Goal: Transaction & Acquisition: Purchase product/service

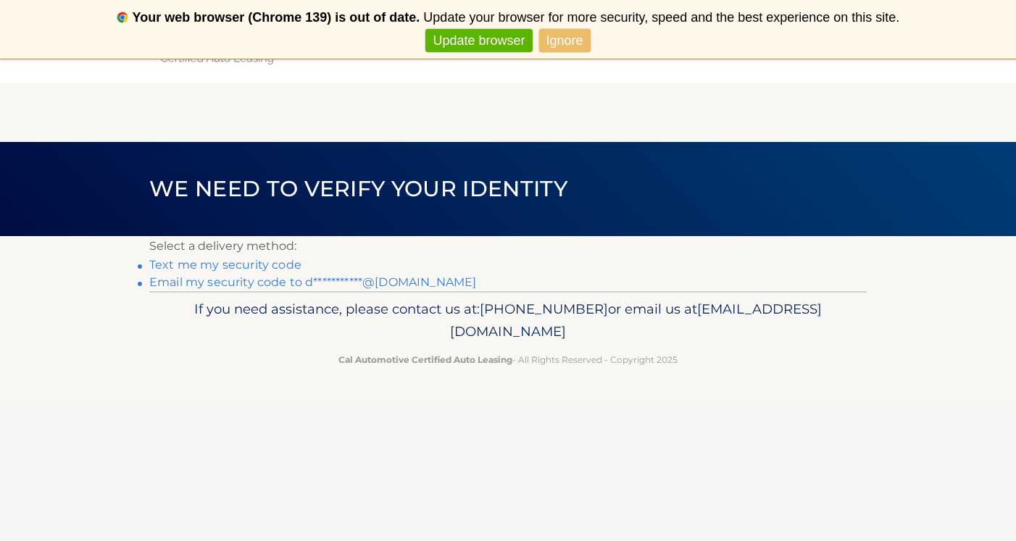
click at [283, 266] on link "Text me my security code" at bounding box center [225, 265] width 152 height 14
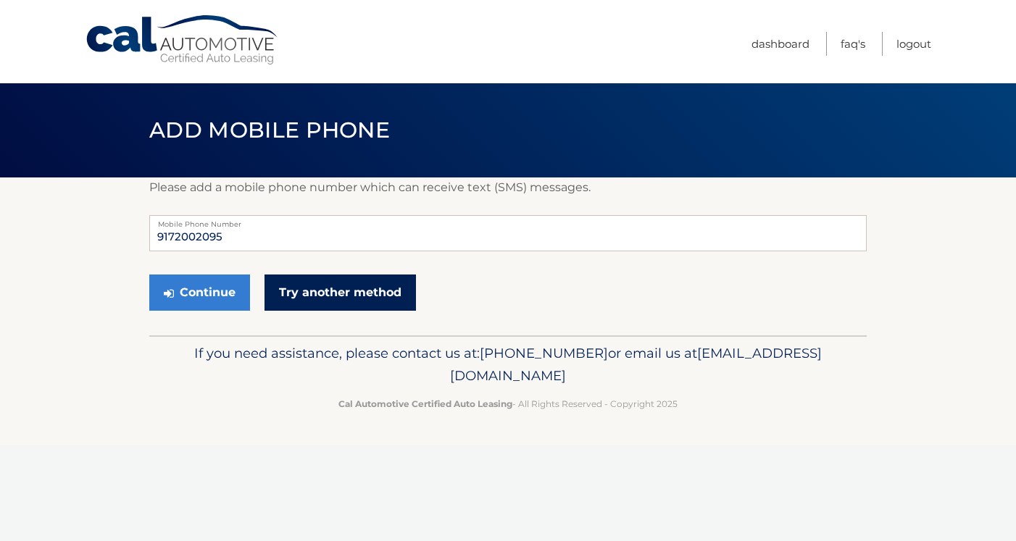
click at [304, 289] on link "Try another method" at bounding box center [340, 293] width 151 height 36
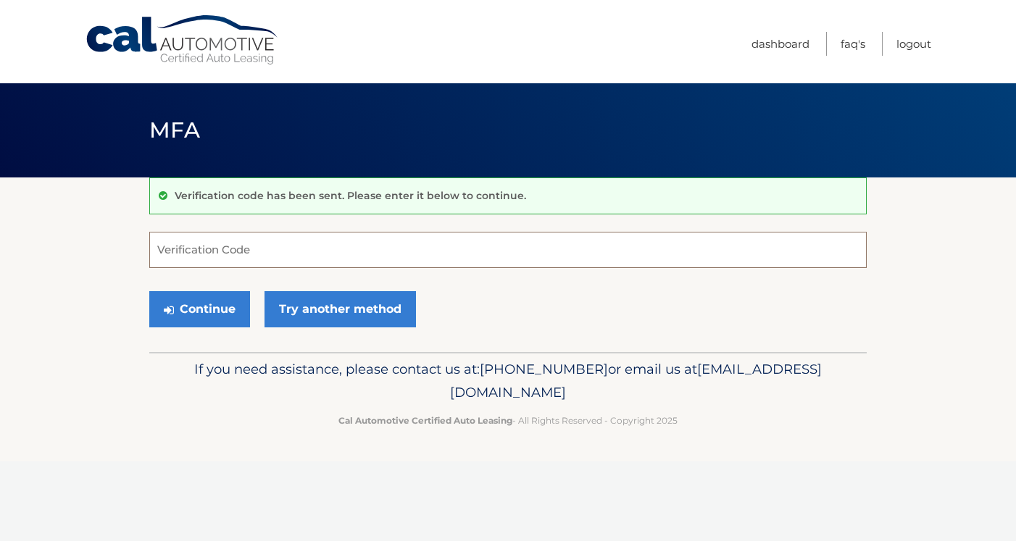
click at [419, 245] on input "Verification Code" at bounding box center [508, 250] width 718 height 36
type input "922359"
click at [211, 306] on button "Continue" at bounding box center [199, 309] width 101 height 36
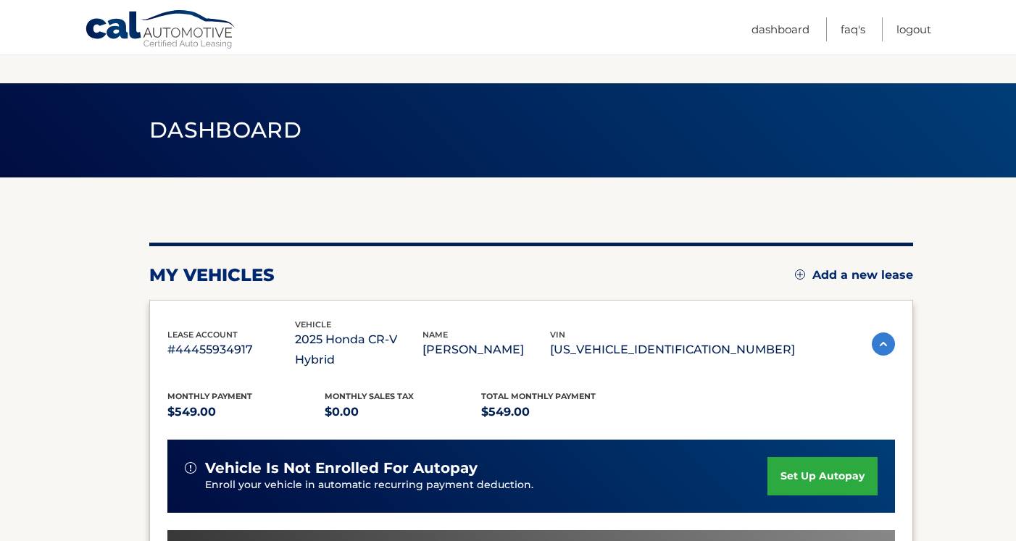
scroll to position [311, 0]
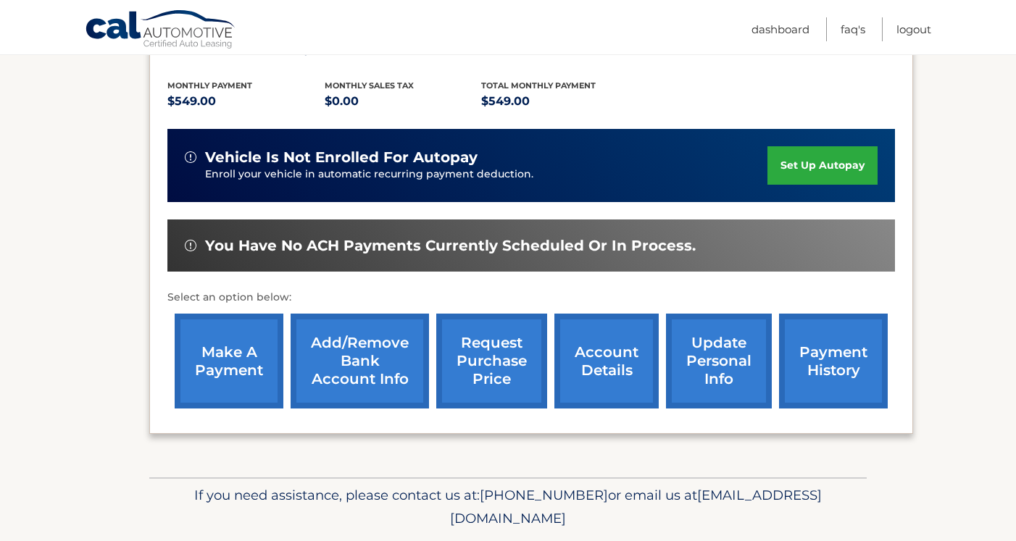
click at [222, 333] on link "make a payment" at bounding box center [229, 361] width 109 height 95
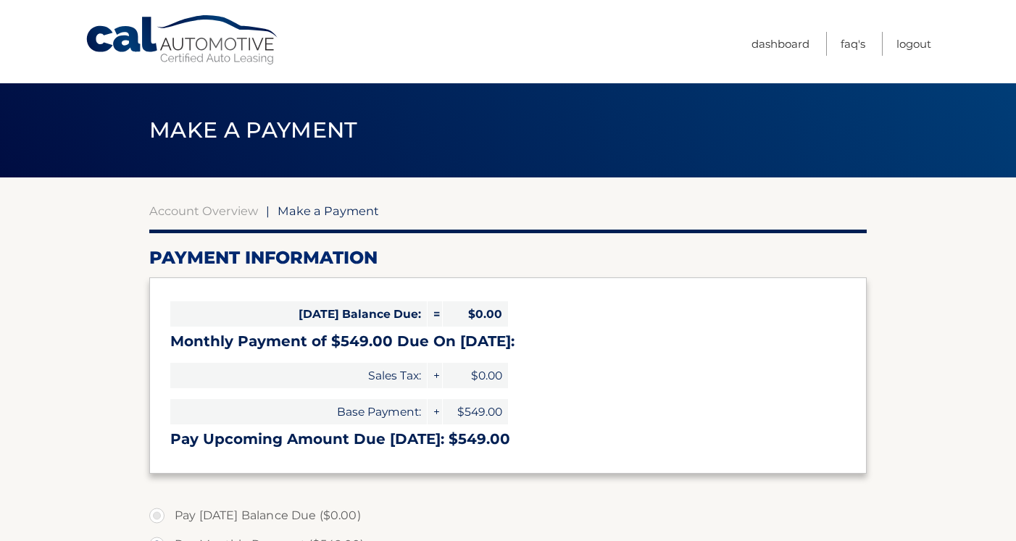
select select "ZWE3MWM0NmQtNGRlMi00YzkyLWJmZGYtNWVlMjg4OTY5NmY4"
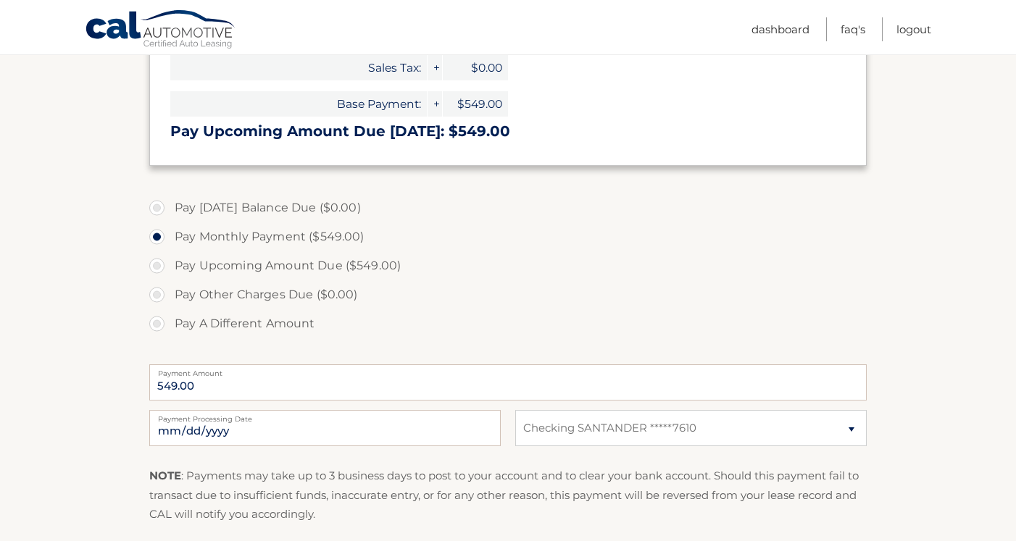
scroll to position [309, 0]
click at [328, 425] on input "[DATE]" at bounding box center [325, 427] width 352 height 36
type input "[DATE]"
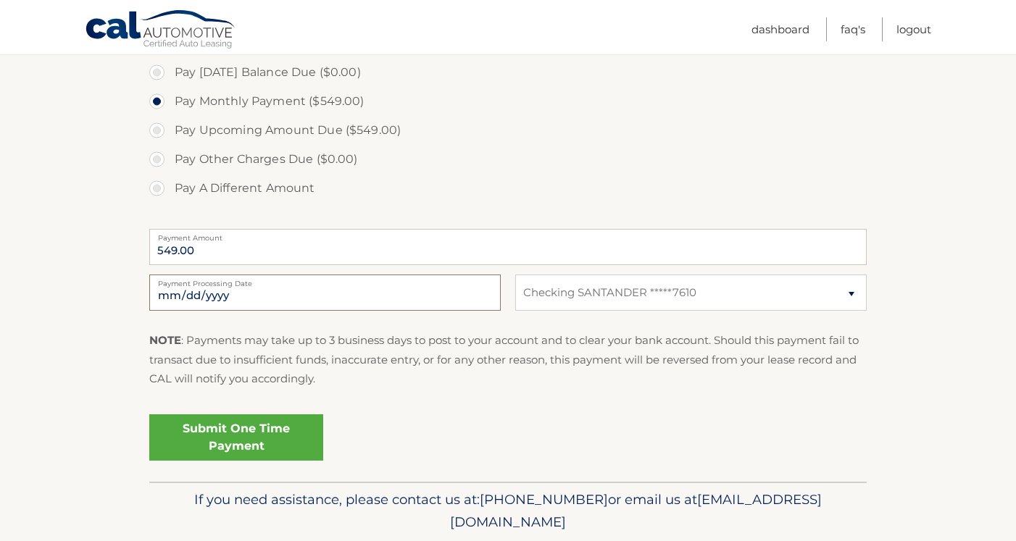
scroll to position [494, 0]
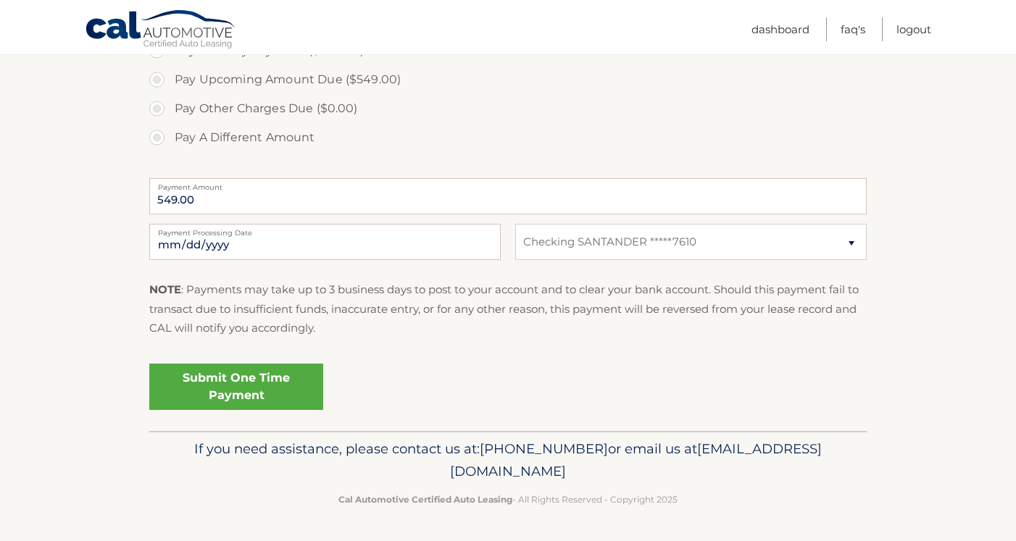
click at [260, 383] on link "Submit One Time Payment" at bounding box center [236, 387] width 174 height 46
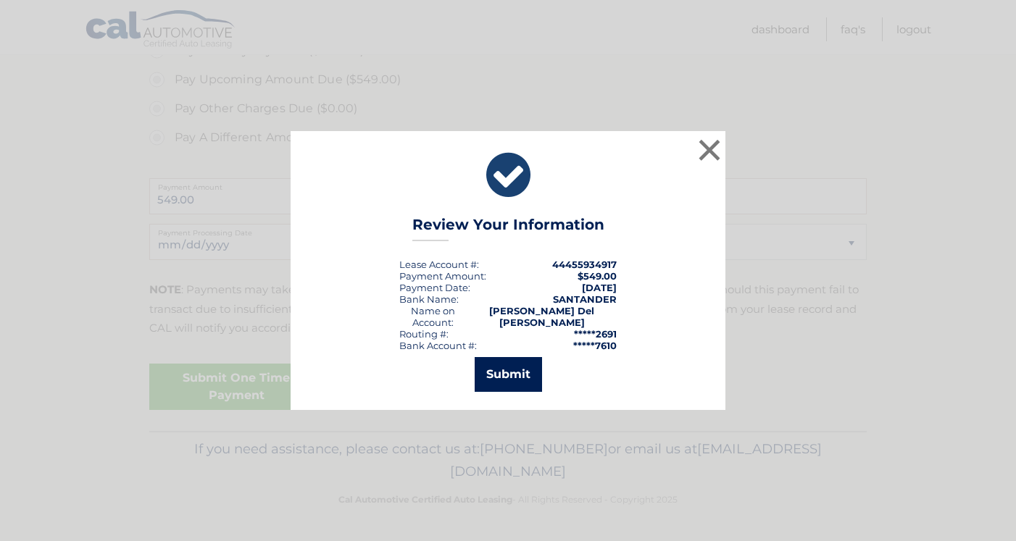
click at [495, 357] on button "Submit" at bounding box center [508, 374] width 67 height 35
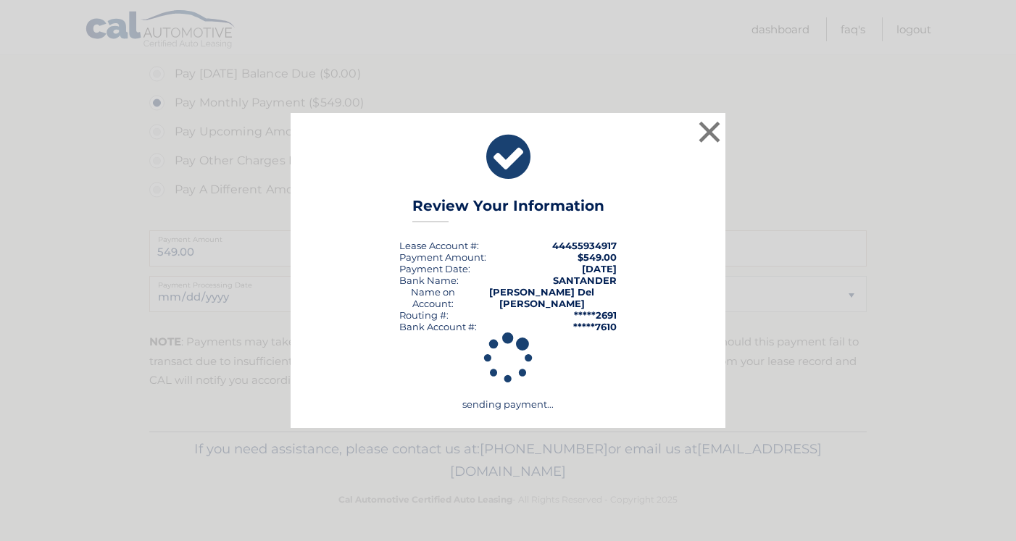
scroll to position [442, 0]
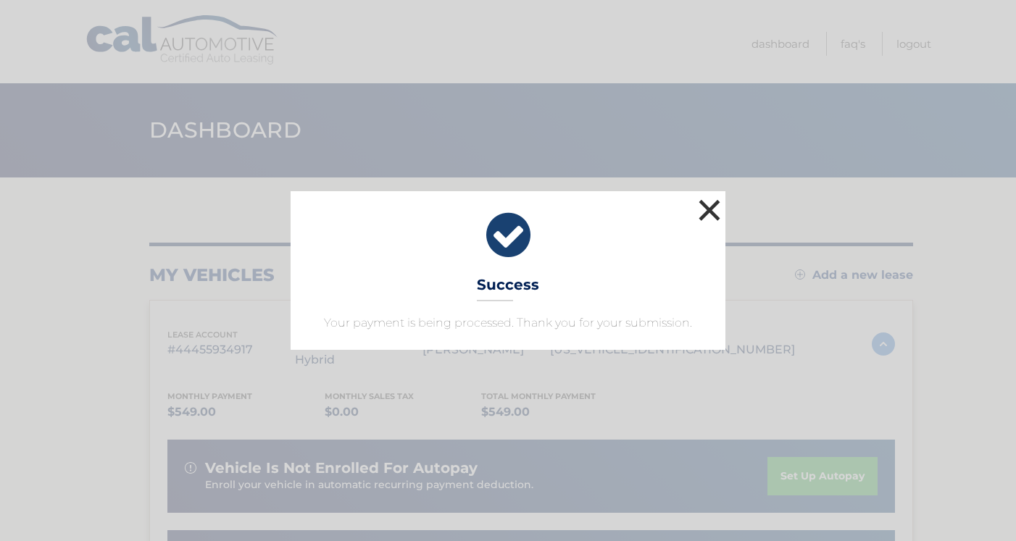
click at [707, 202] on button "×" at bounding box center [709, 210] width 29 height 29
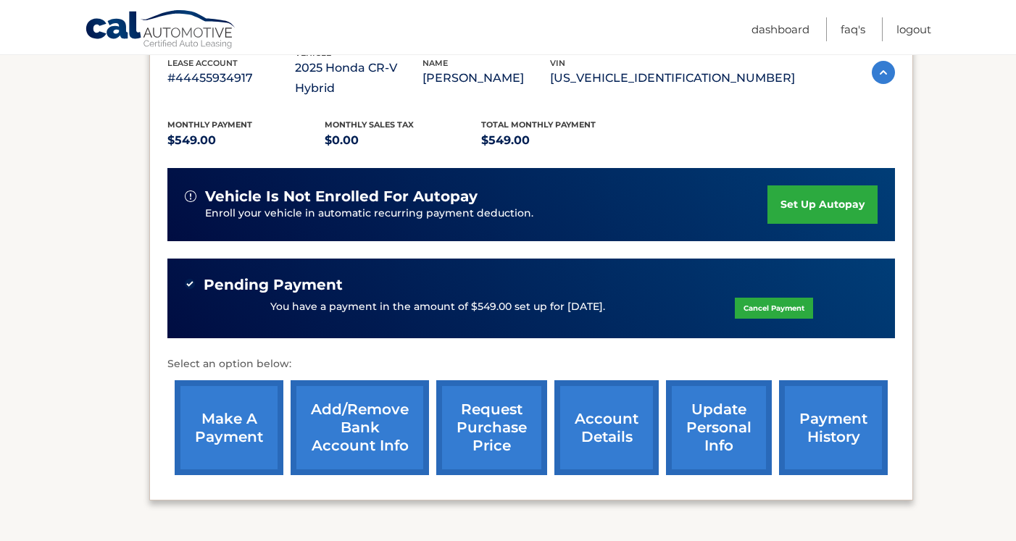
scroll to position [288, 0]
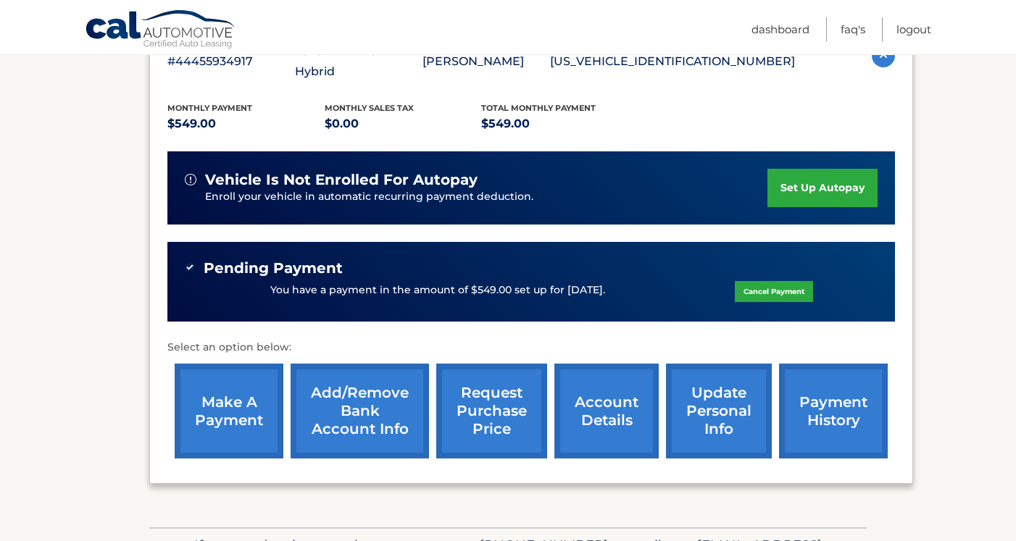
click at [814, 407] on link "payment history" at bounding box center [833, 411] width 109 height 95
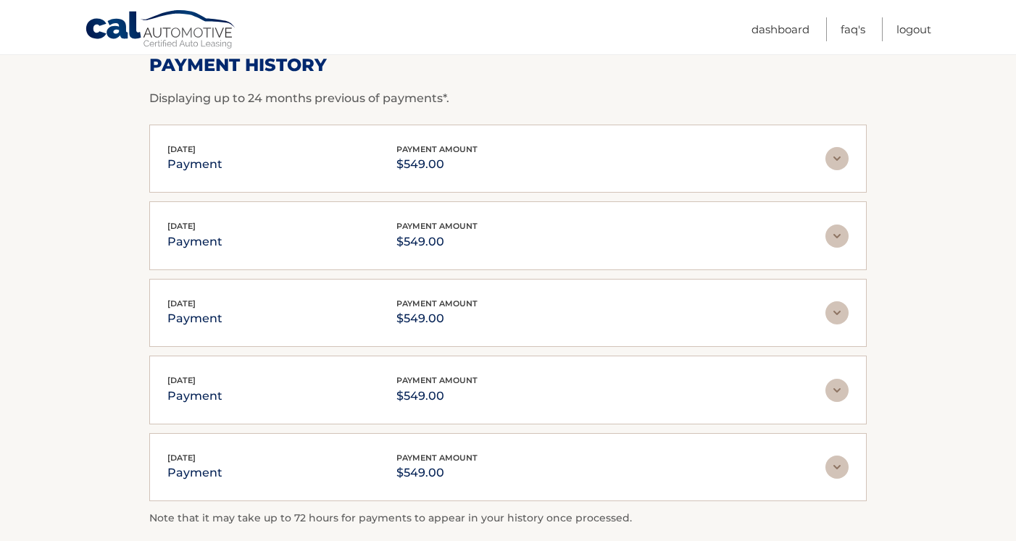
scroll to position [207, 0]
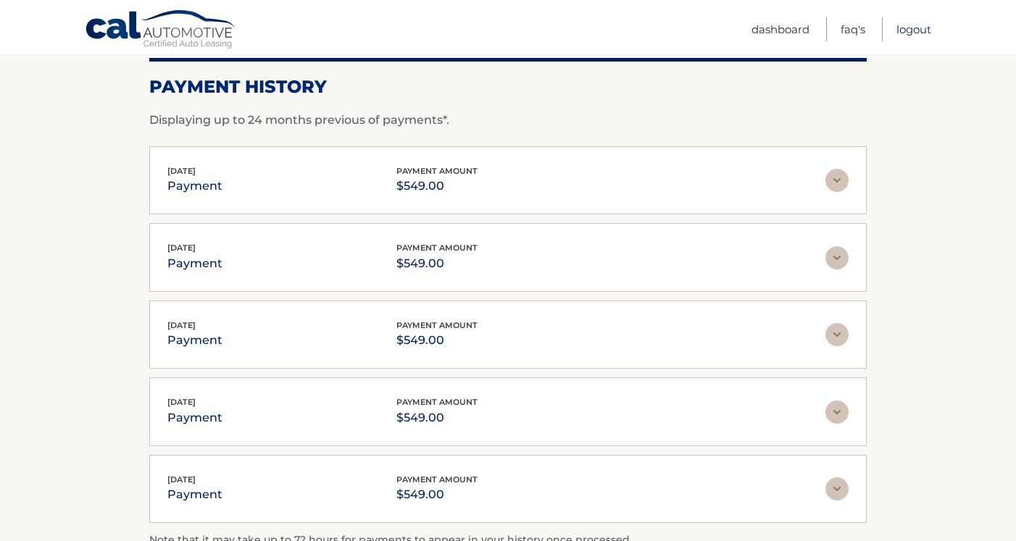
click at [911, 34] on link "Logout" at bounding box center [914, 29] width 35 height 24
